Goal: Transaction & Acquisition: Purchase product/service

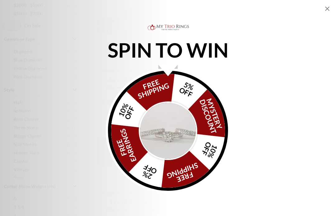
scroll to position [197, 0]
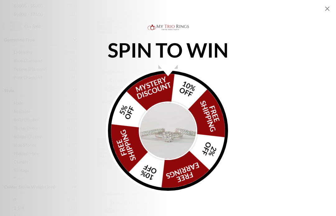
click at [180, 127] on img "Alia popup" at bounding box center [168, 130] width 58 height 58
click at [173, 130] on img "Alia popup" at bounding box center [168, 130] width 58 height 58
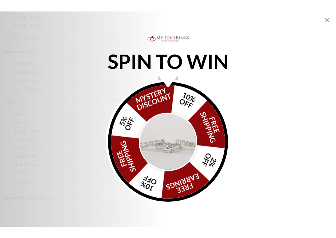
scroll to position [197, 0]
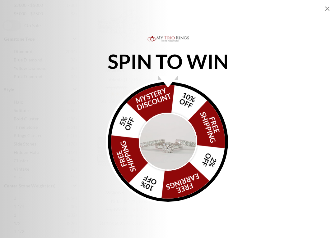
click at [176, 151] on img "Alia popup" at bounding box center [168, 142] width 58 height 58
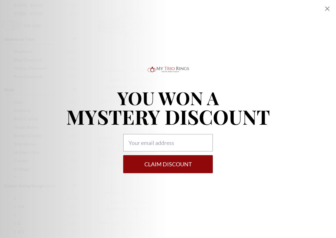
click at [327, 8] on icon "Close popup" at bounding box center [326, 8] width 7 height 7
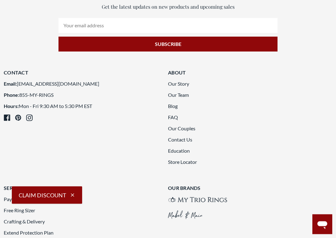
scroll to position [1137, 0]
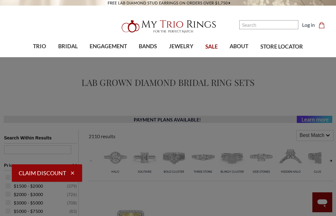
click at [70, 46] on span "BRIDAL" at bounding box center [68, 46] width 20 height 8
click at [36, 48] on span "TRIO" at bounding box center [39, 46] width 13 height 8
click at [36, 46] on span "TRIO" at bounding box center [39, 46] width 13 height 8
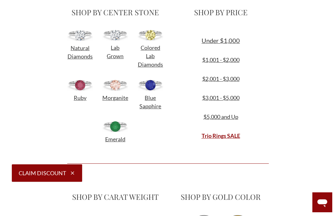
scroll to position [206, 0]
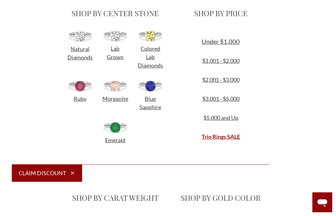
click at [115, 52] on span "Lab Grown" at bounding box center [115, 52] width 17 height 15
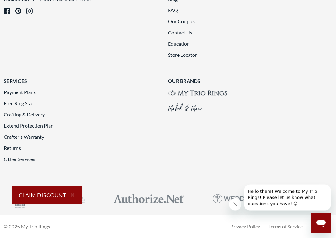
scroll to position [1322, 0]
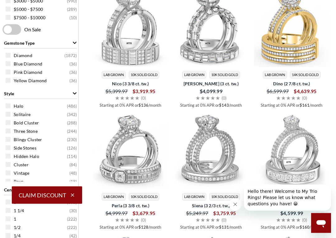
scroll to position [275, 0]
click at [8, 116] on span at bounding box center [8, 114] width 5 height 5
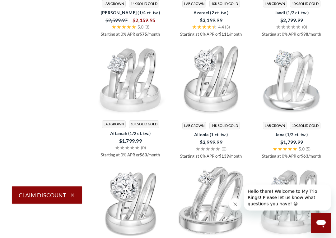
scroll to position [814, 0]
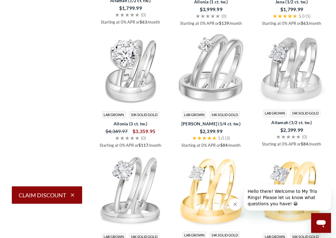
click at [237, 203] on icon "Close message from company" at bounding box center [234, 204] width 5 height 5
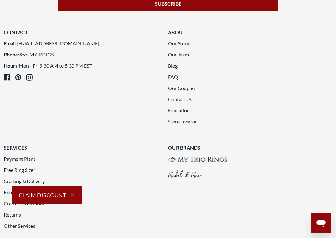
scroll to position [1344, 0]
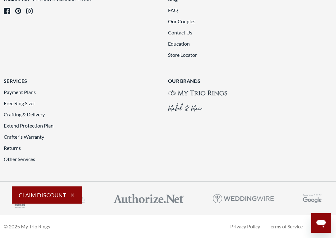
scroll to position [1379, 0]
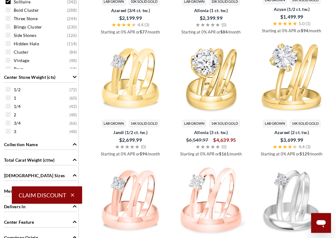
scroll to position [369, 0]
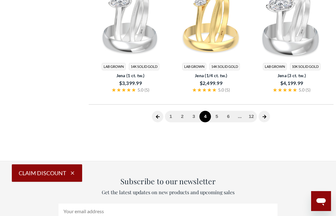
scroll to position [205, 0]
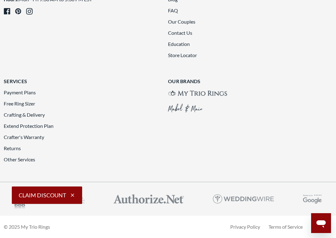
scroll to position [1428, 0]
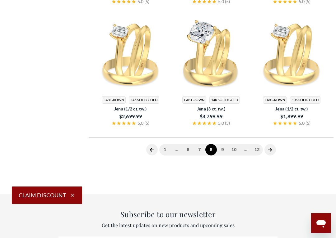
scroll to position [205, 0]
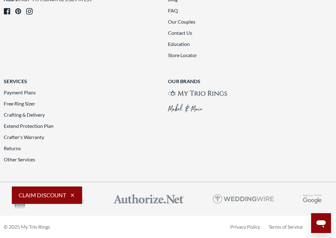
scroll to position [1376, 0]
